Goal: Task Accomplishment & Management: Manage account settings

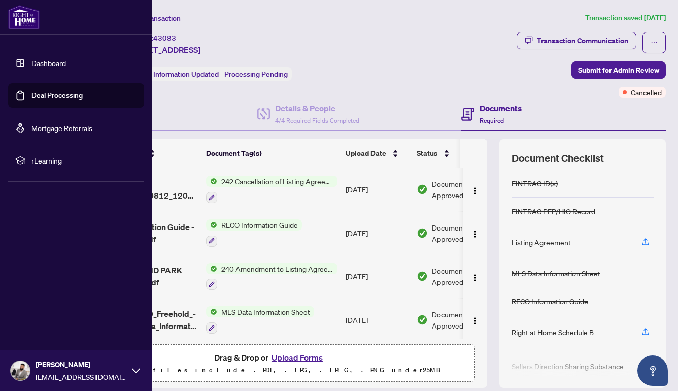
click at [35, 64] on link "Dashboard" at bounding box center [48, 62] width 35 height 9
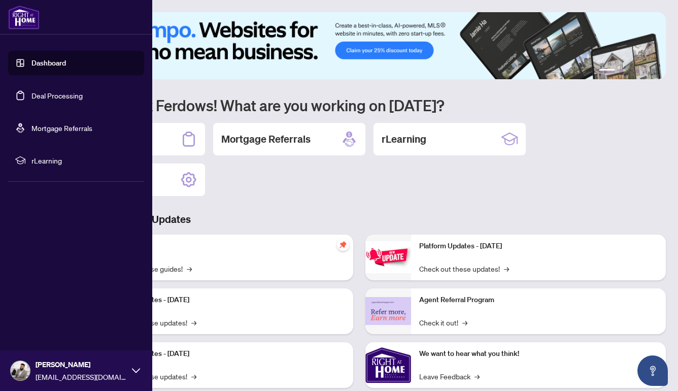
click at [68, 100] on link "Deal Processing" at bounding box center [56, 95] width 51 height 9
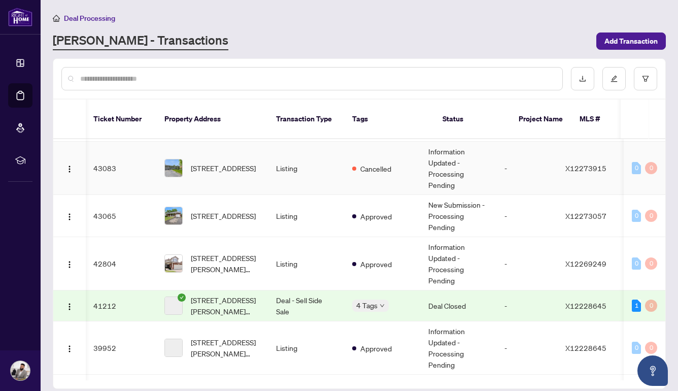
scroll to position [117, 1]
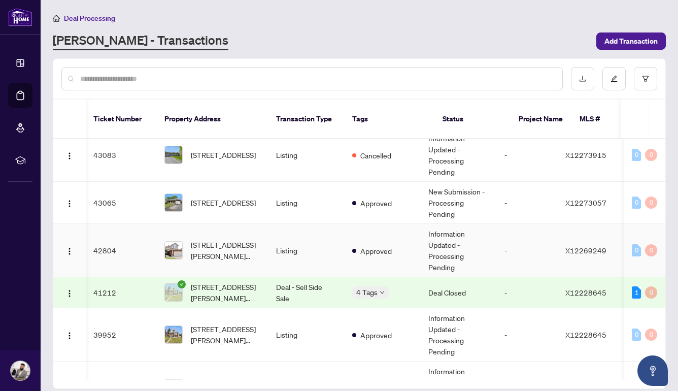
click at [357, 245] on td "Approved" at bounding box center [382, 250] width 76 height 53
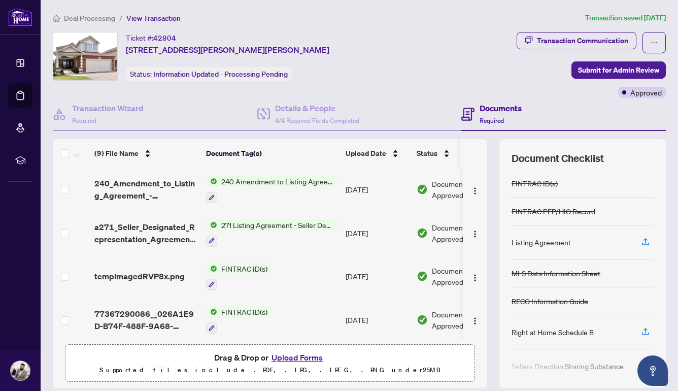
click at [289, 352] on button "Upload Forms" at bounding box center [297, 357] width 57 height 13
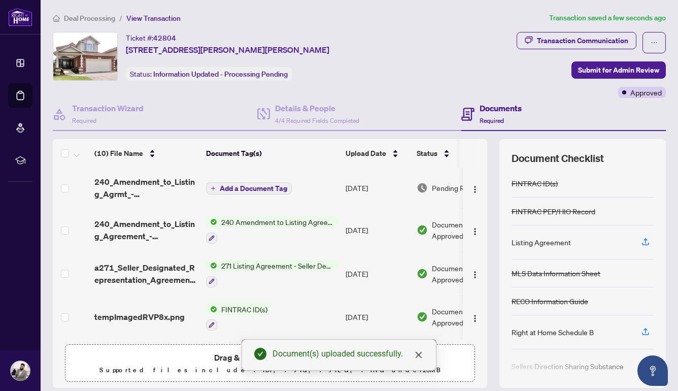
click at [280, 185] on span "Add a Document Tag" at bounding box center [254, 188] width 68 height 7
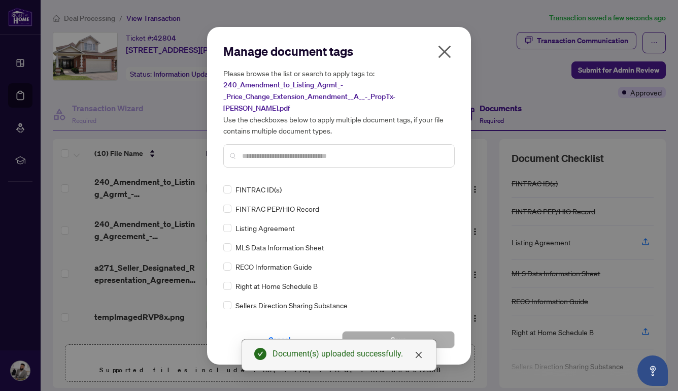
click at [312, 150] on input "text" at bounding box center [344, 155] width 204 height 11
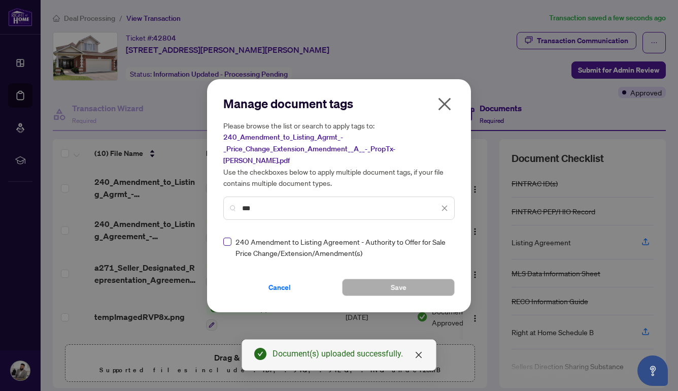
type input "***"
click at [230, 238] on span at bounding box center [227, 242] width 8 height 8
click at [385, 279] on button "Save" at bounding box center [398, 287] width 113 height 17
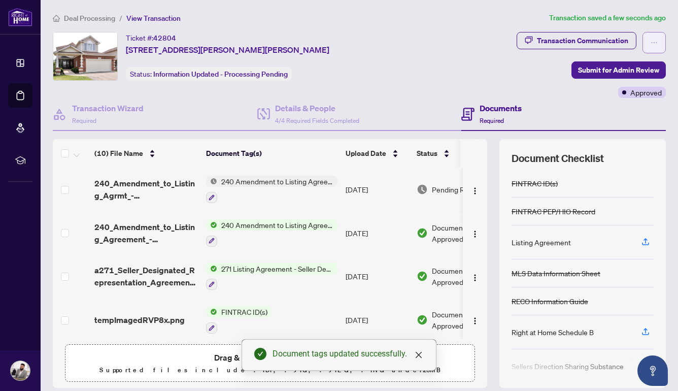
click at [648, 39] on button "button" at bounding box center [654, 42] width 23 height 21
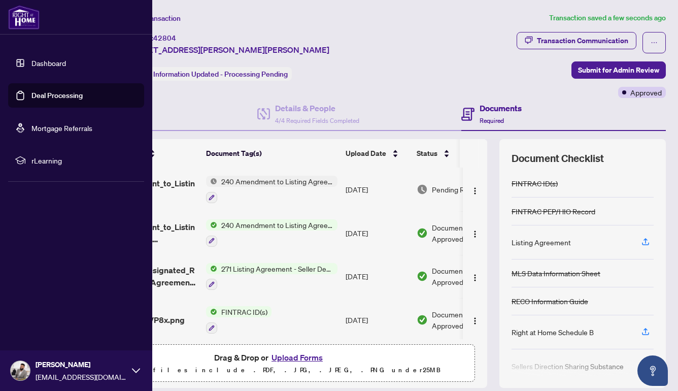
click at [31, 91] on link "Deal Processing" at bounding box center [56, 95] width 51 height 9
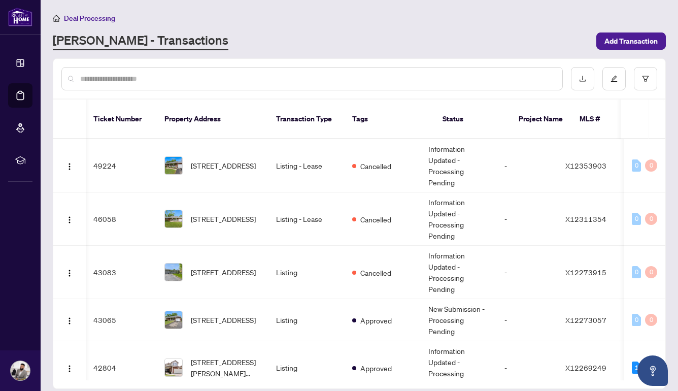
scroll to position [0, 1]
